Goal: Find specific page/section: Find specific page/section

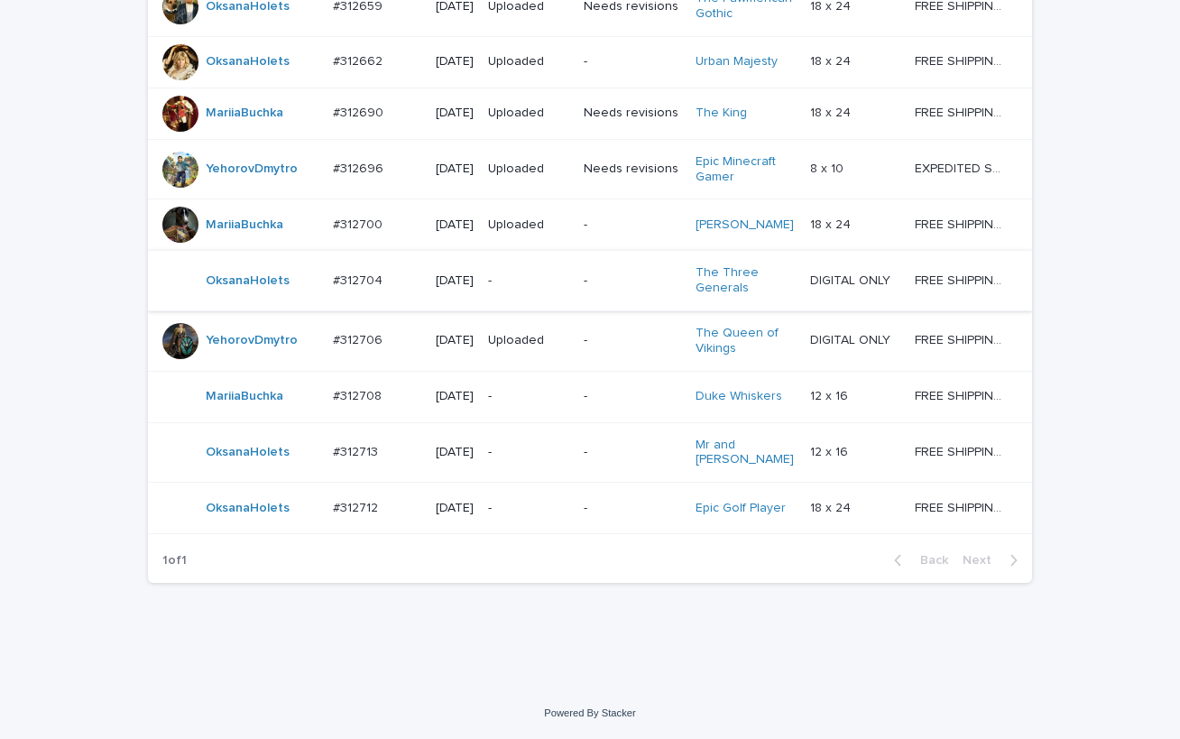
scroll to position [1482, 0]
